Goal: Task Accomplishment & Management: Use online tool/utility

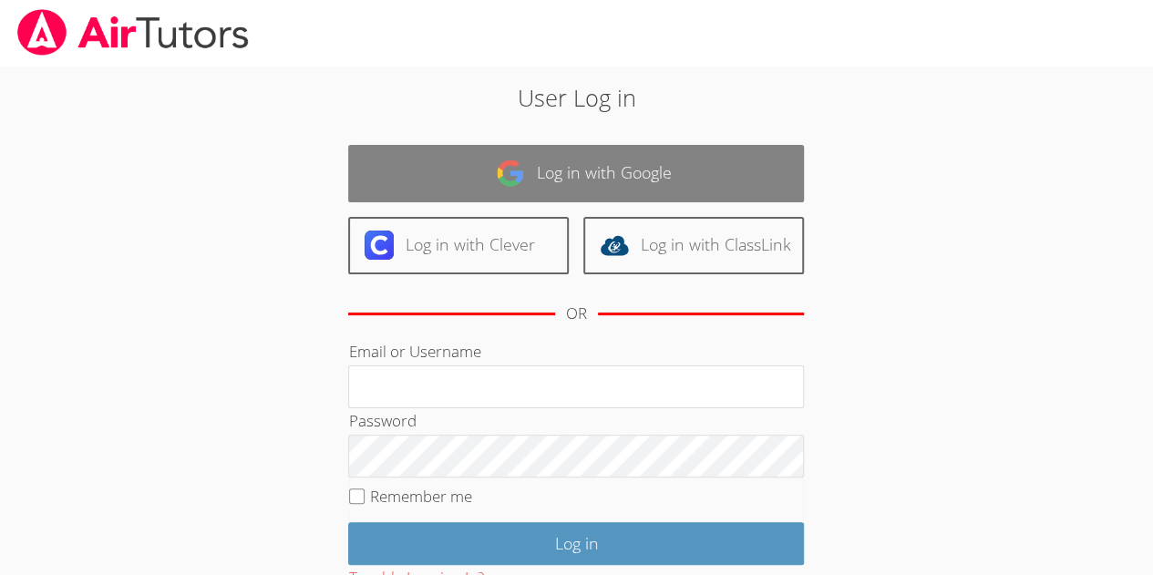
click at [609, 150] on link "Log in with Google" at bounding box center [576, 173] width 456 height 57
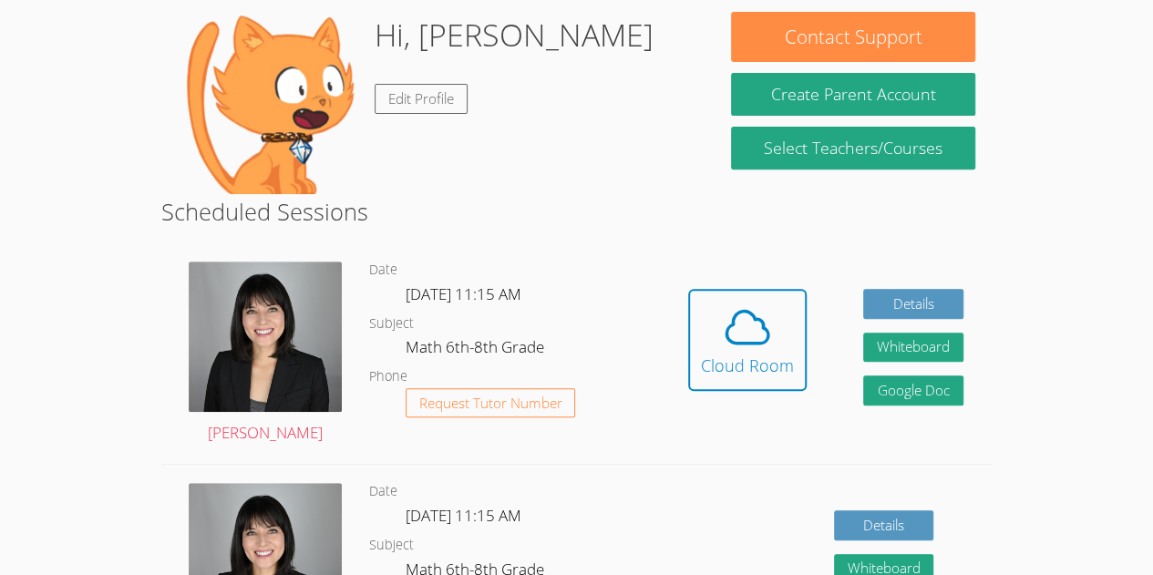
scroll to position [296, 0]
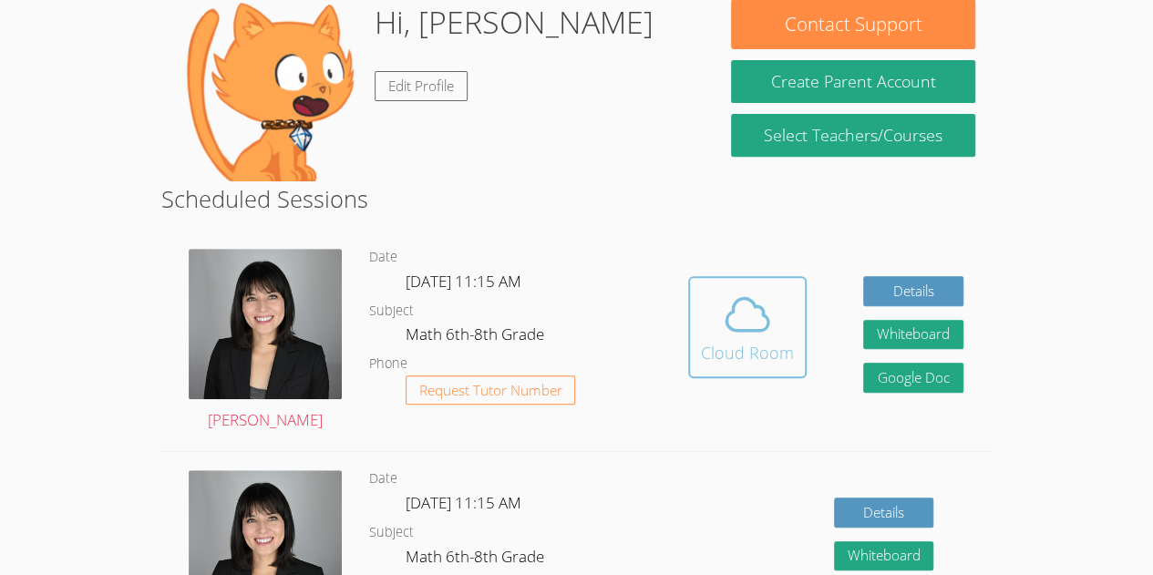
click at [742, 281] on button "Cloud Room" at bounding box center [747, 327] width 119 height 102
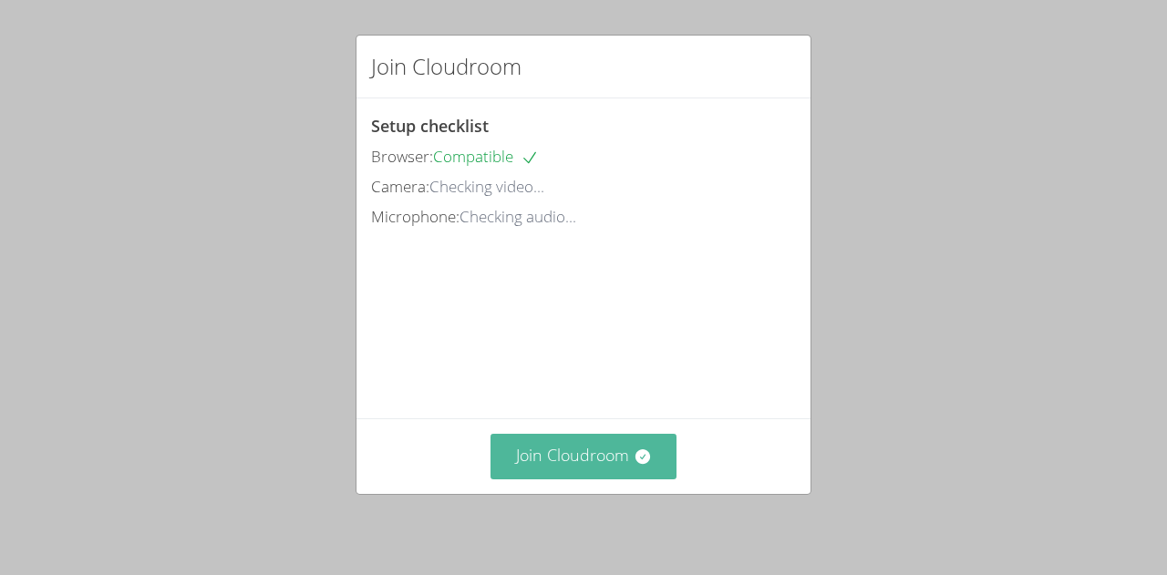
click at [625, 477] on button "Join Cloudroom" at bounding box center [583, 456] width 187 height 45
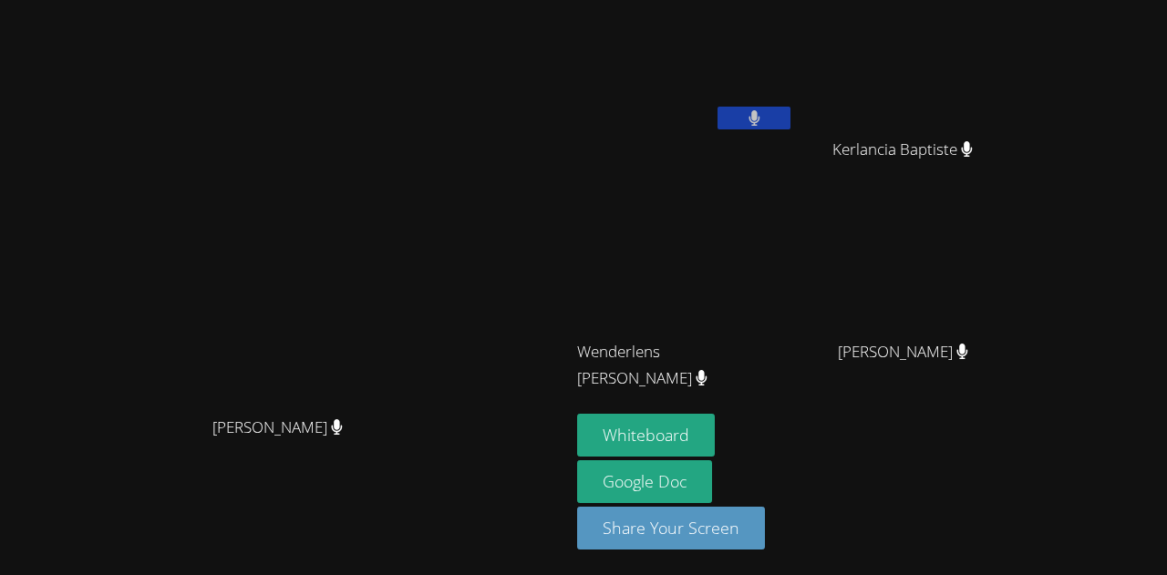
click at [117, 440] on div "[PERSON_NAME]" at bounding box center [284, 443] width 555 height 73
click at [666, 427] on button "Whiteboard" at bounding box center [646, 435] width 138 height 43
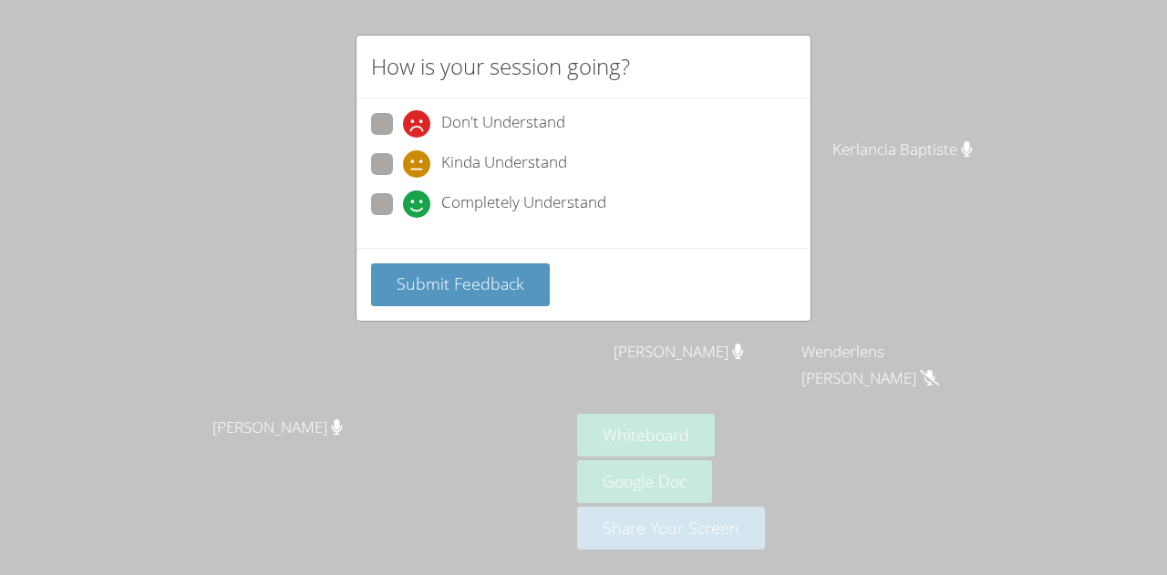
click at [403, 218] on span at bounding box center [403, 218] width 0 height 0
click at [403, 193] on input "Completely Understand" at bounding box center [410, 200] width 15 height 15
radio input "true"
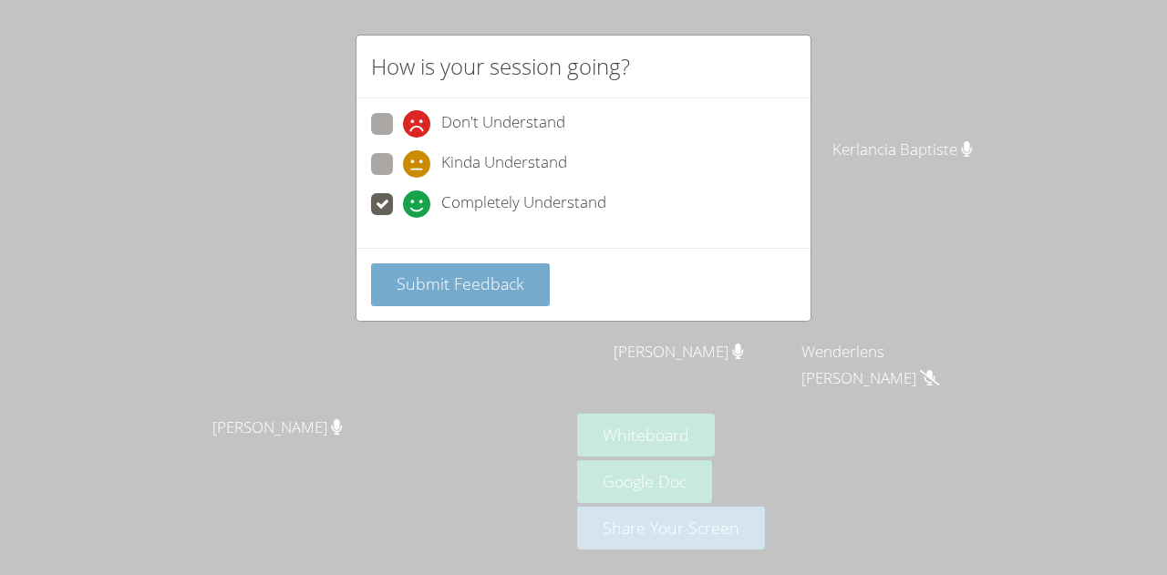
click at [493, 284] on span "Submit Feedback" at bounding box center [461, 284] width 128 height 22
